Goal: Task Accomplishment & Management: Use online tool/utility

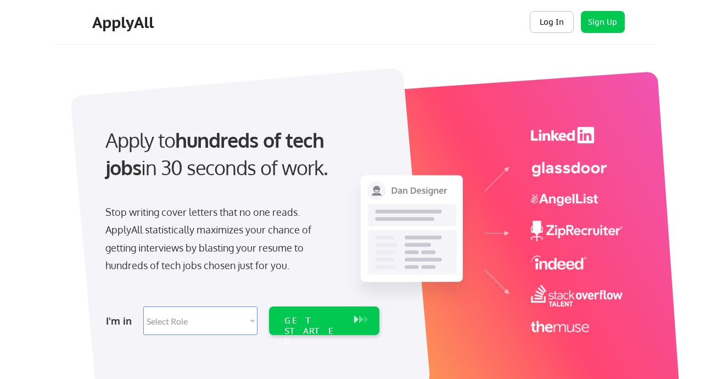
click at [545, 25] on button "Log In" at bounding box center [552, 22] width 44 height 22
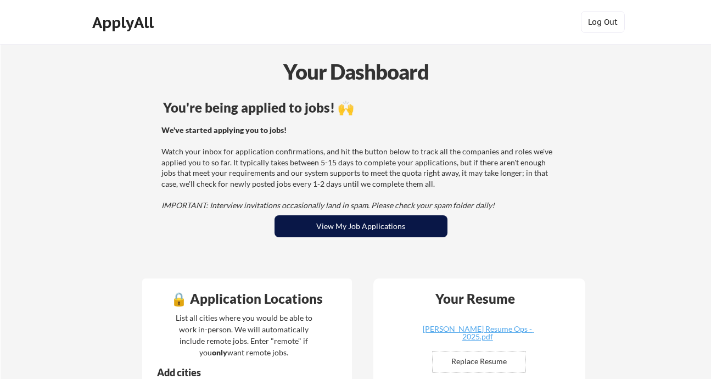
click at [409, 223] on button "View My Job Applications" at bounding box center [361, 226] width 173 height 22
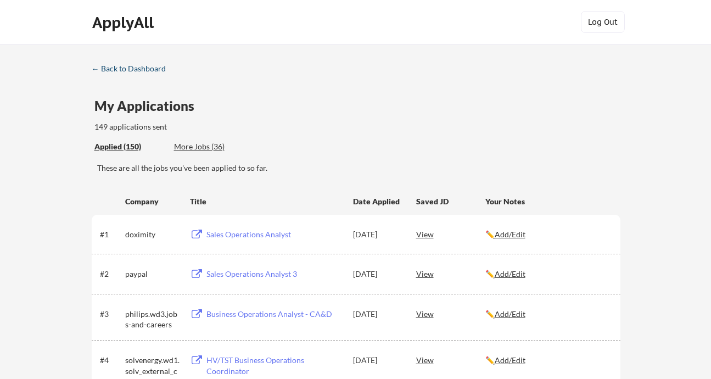
click at [146, 66] on div "← Back to Dashboard" at bounding box center [133, 69] width 82 height 8
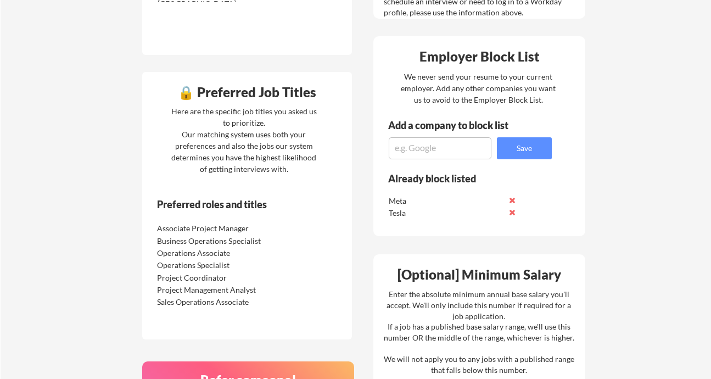
scroll to position [599, 0]
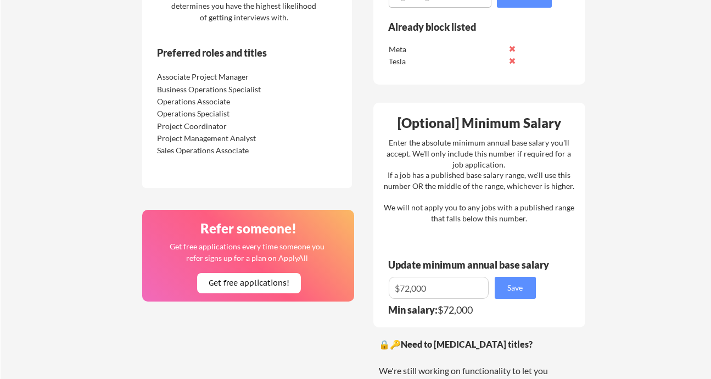
click at [212, 157] on div "Preferred roles and titles Associate Project Manager Business Operations Specia…" at bounding box center [231, 114] width 179 height 134
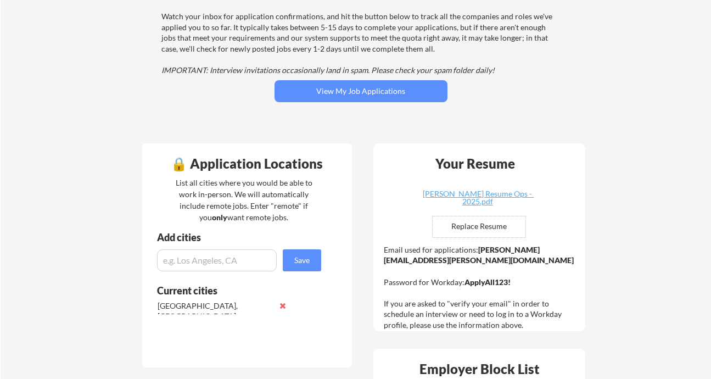
scroll to position [0, 0]
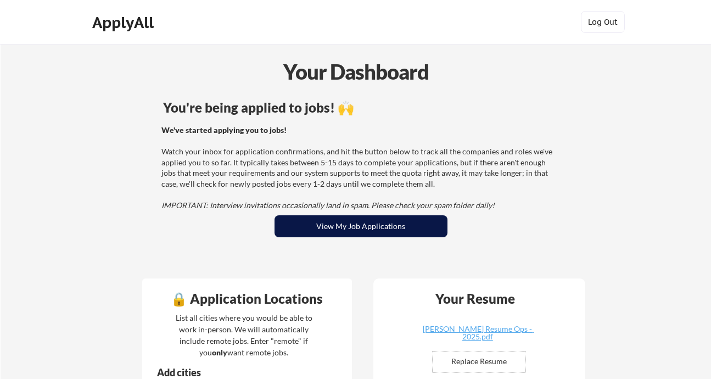
click at [356, 224] on button "View My Job Applications" at bounding box center [361, 226] width 173 height 22
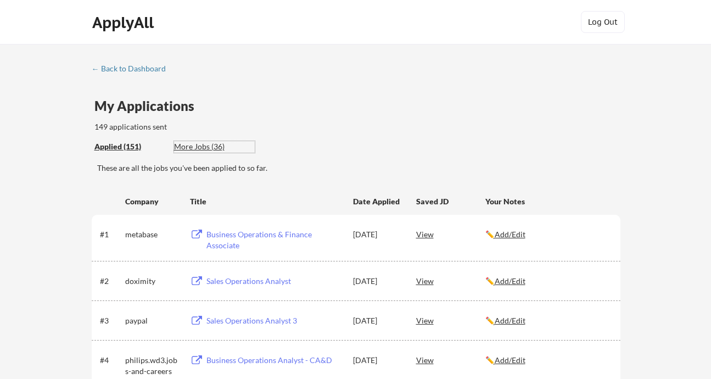
click at [198, 144] on div "More Jobs (36)" at bounding box center [214, 146] width 81 height 11
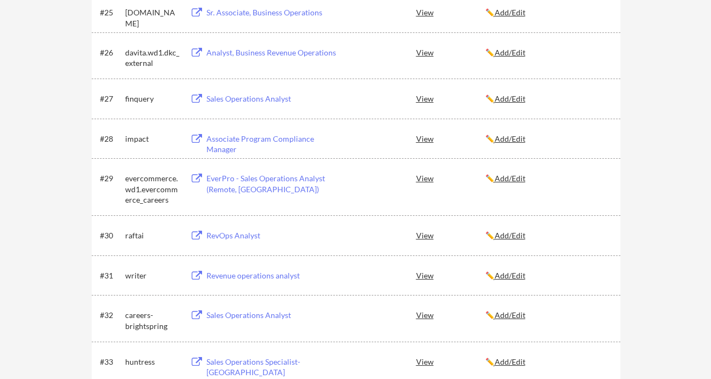
scroll to position [1226, 0]
